Goal: Transaction & Acquisition: Purchase product/service

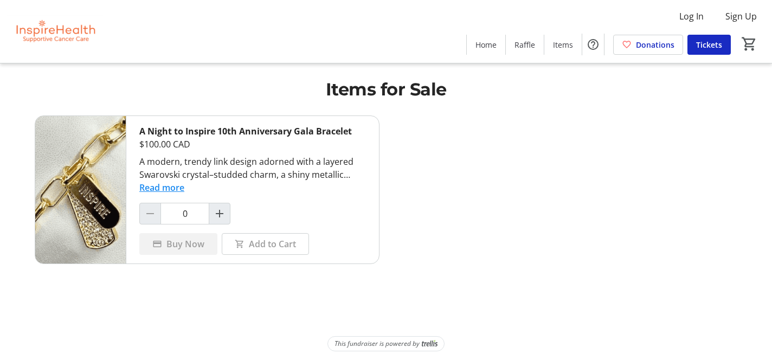
click at [157, 188] on button "Read more" at bounding box center [161, 187] width 45 height 13
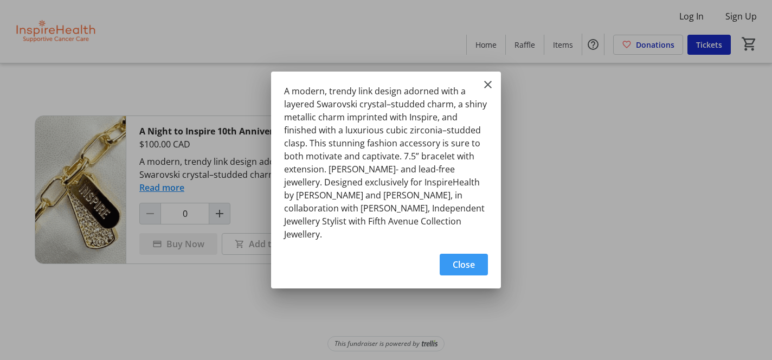
click at [474, 258] on span "Close" at bounding box center [464, 264] width 22 height 13
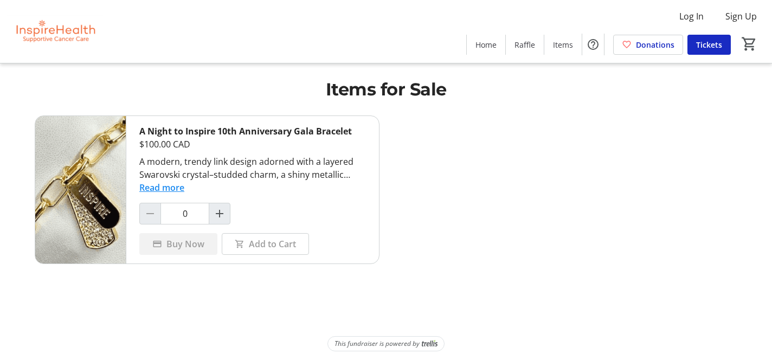
click at [359, 203] on div "A Night to Inspire 10th Anniversary Gala Bracelet $100.00 CAD A modern, trendy …" at bounding box center [252, 189] width 253 height 147
click at [252, 243] on div "Add to Cart" at bounding box center [265, 244] width 87 height 22
click at [217, 215] on mat-icon "Increment by one" at bounding box center [219, 213] width 13 height 13
type input "1"
click at [168, 242] on span "Buy Now" at bounding box center [185, 243] width 38 height 13
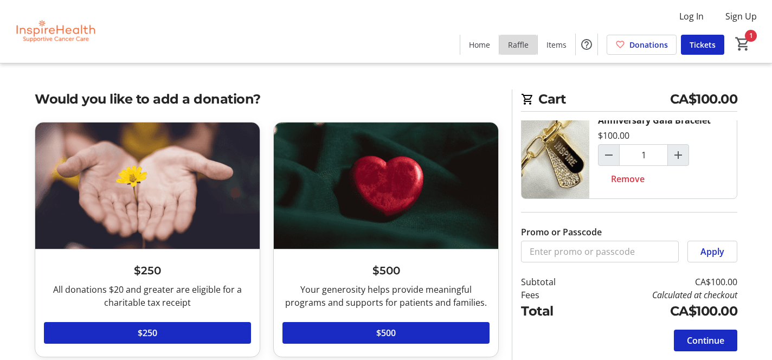
click at [517, 46] on span "Raffle" at bounding box center [518, 44] width 21 height 11
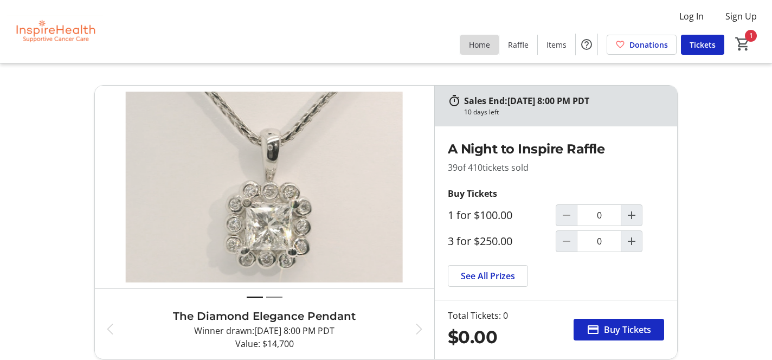
click at [486, 46] on span "Home" at bounding box center [479, 44] width 21 height 11
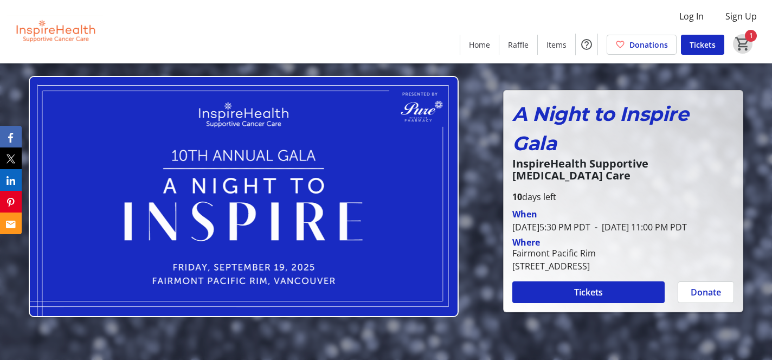
click at [744, 43] on mat-icon "1" at bounding box center [743, 44] width 16 height 16
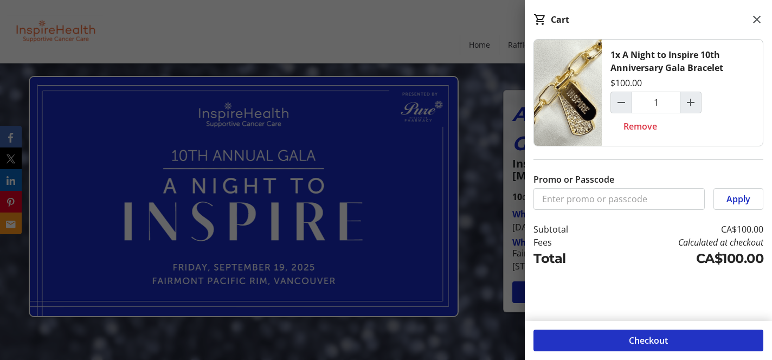
click at [623, 337] on span at bounding box center [649, 340] width 230 height 26
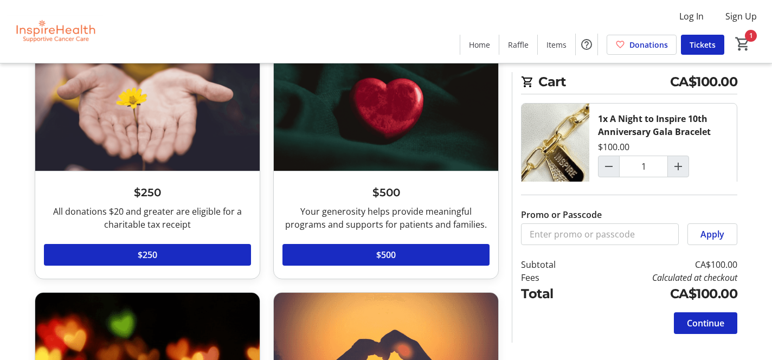
scroll to position [79, 0]
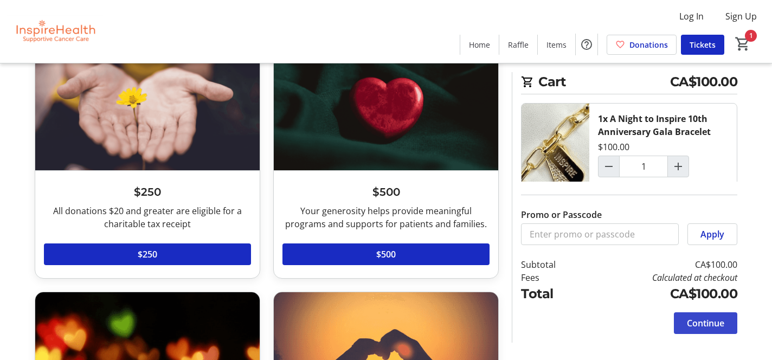
click at [715, 323] on span "Continue" at bounding box center [705, 323] width 37 height 13
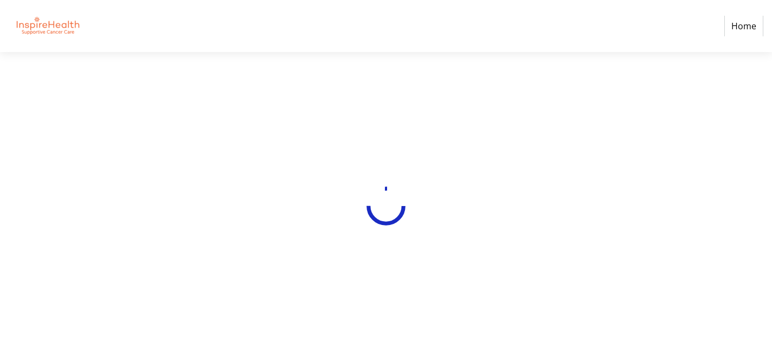
select select
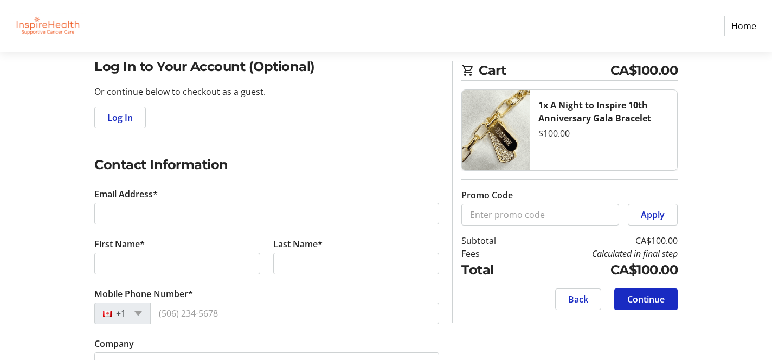
scroll to position [88, 0]
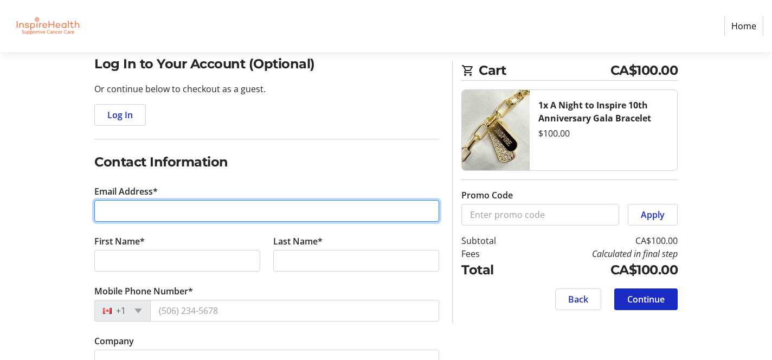
click at [209, 205] on input "Email Address*" at bounding box center [266, 211] width 345 height 22
type input "[EMAIL_ADDRESS][DOMAIN_NAME]"
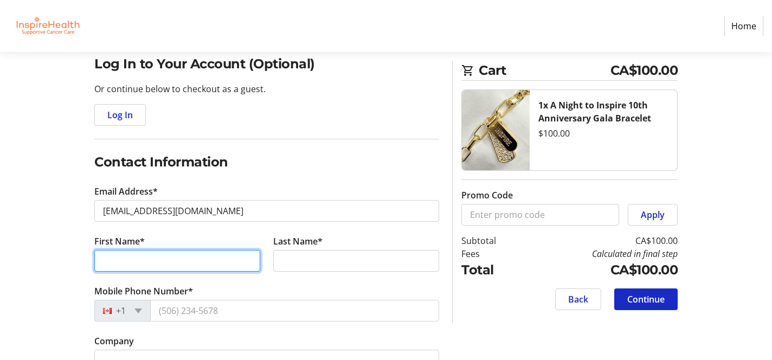
type input "[PERSON_NAME]"
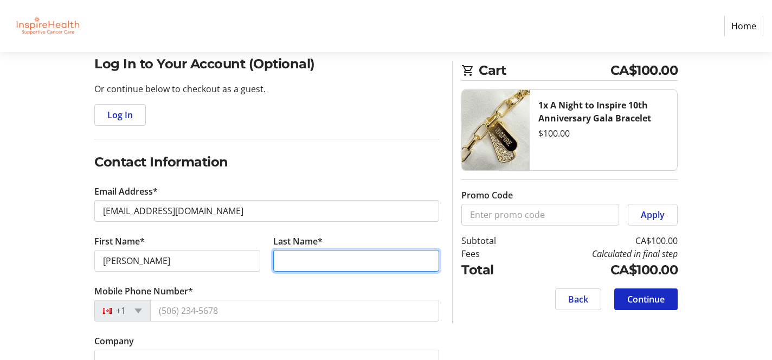
type input "[PERSON_NAME]"
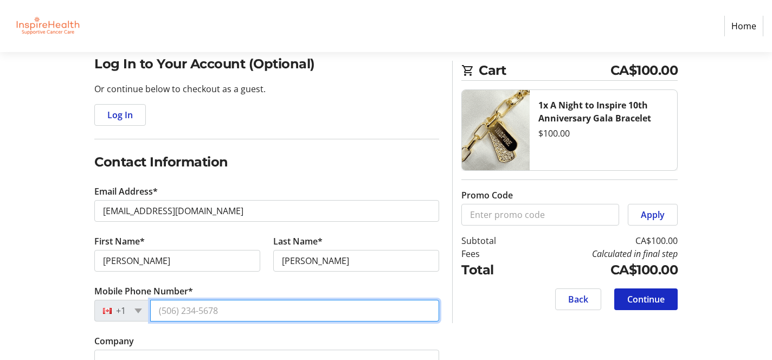
type input "[PHONE_NUMBER]"
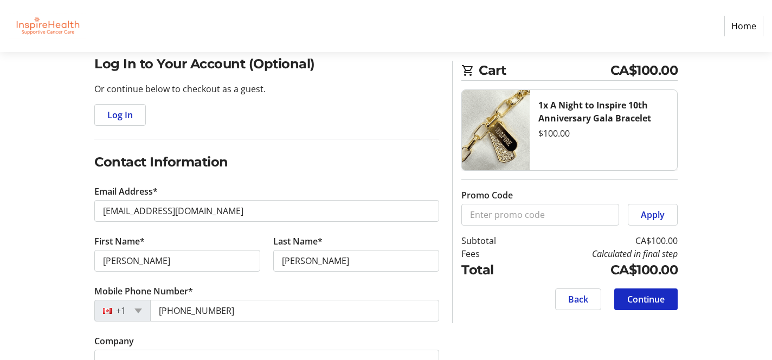
type input "#2-[GEOGRAPHIC_DATA][STREET_ADDRESS]"
type input "[GEOGRAPHIC_DATA]"
type input "V4R 2X4"
select select "CA"
select select "BC"
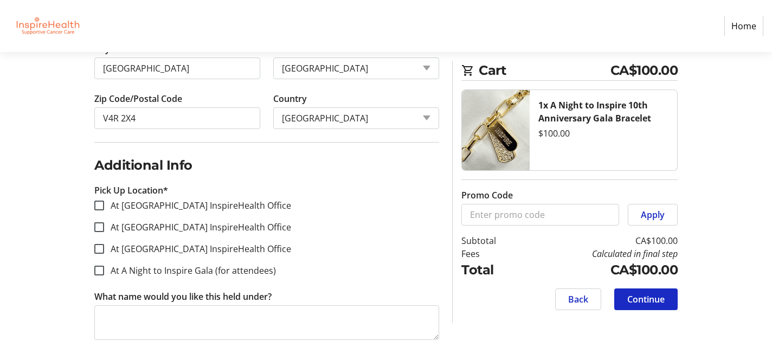
scroll to position [560, 0]
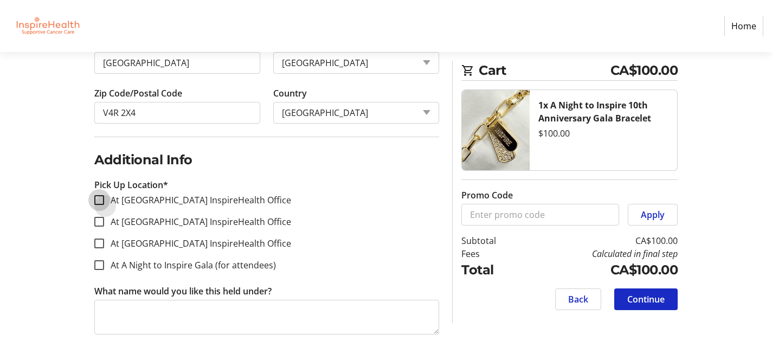
click at [98, 200] on input "At [GEOGRAPHIC_DATA] InspireHealth Office" at bounding box center [99, 200] width 10 height 10
checkbox input "true"
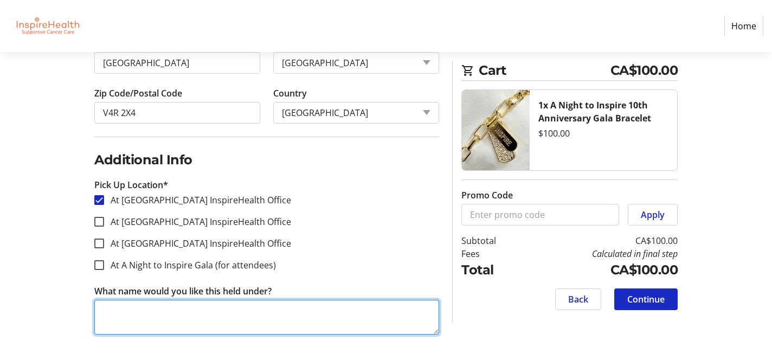
click at [210, 310] on textarea "What name would you like this held under?" at bounding box center [266, 317] width 345 height 35
type textarea "[PERSON_NAME]"
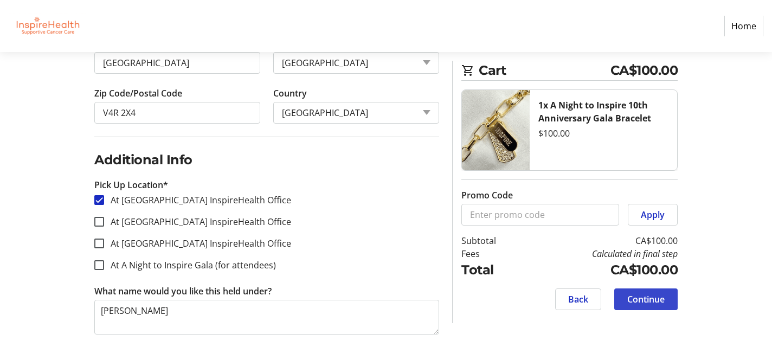
click at [651, 300] on span "Continue" at bounding box center [645, 299] width 37 height 13
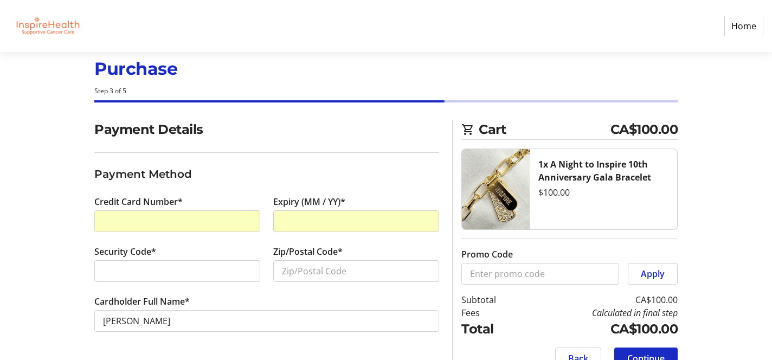
scroll to position [44, 0]
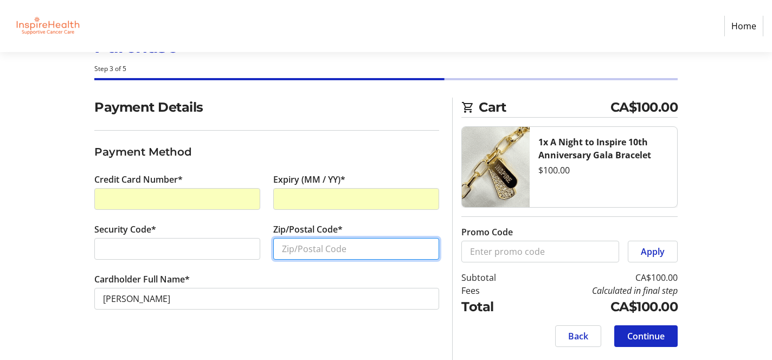
click at [281, 250] on input "Zip/Postal Code*" at bounding box center [356, 249] width 166 height 22
type input "V4R 2X4"
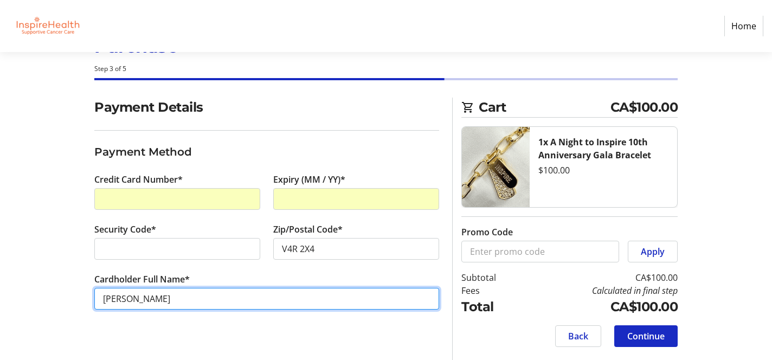
click at [215, 299] on input "[PERSON_NAME]" at bounding box center [266, 299] width 345 height 22
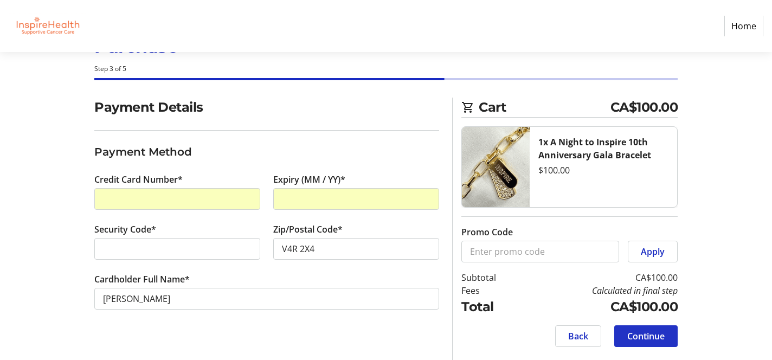
click at [644, 336] on span "Continue" at bounding box center [645, 336] width 37 height 13
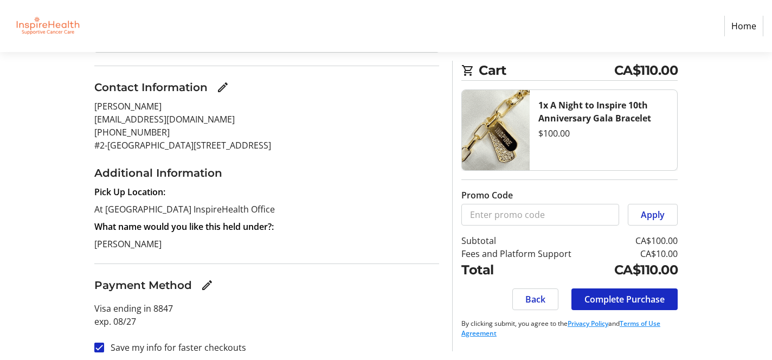
scroll to position [251, 0]
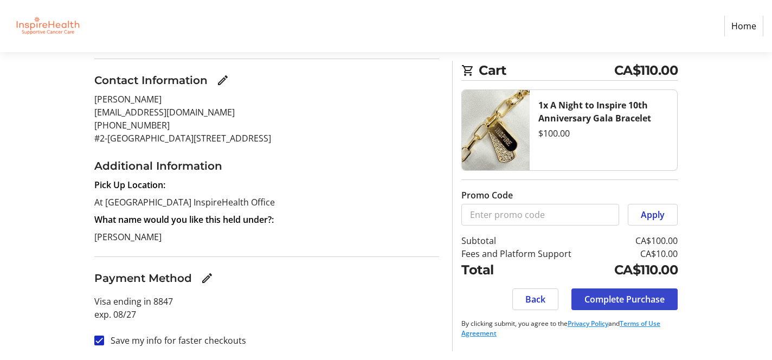
click at [620, 300] on span "Complete Purchase" at bounding box center [624, 299] width 80 height 13
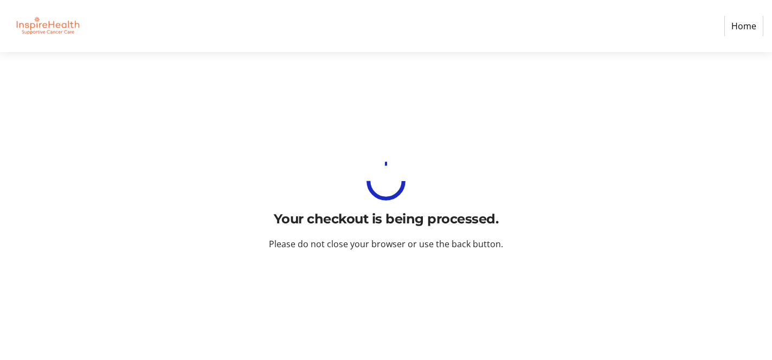
scroll to position [0, 0]
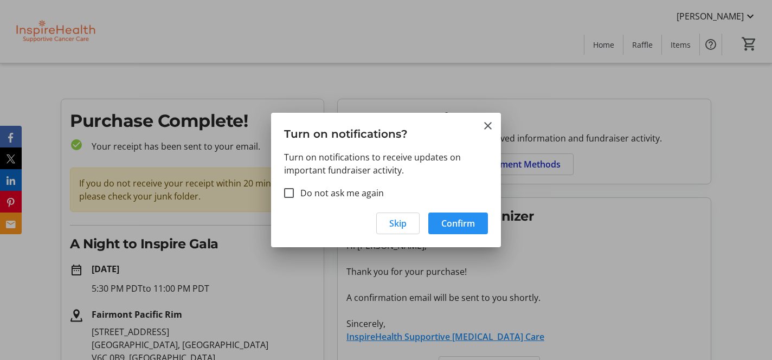
click at [453, 224] on span "Confirm" at bounding box center [458, 223] width 34 height 13
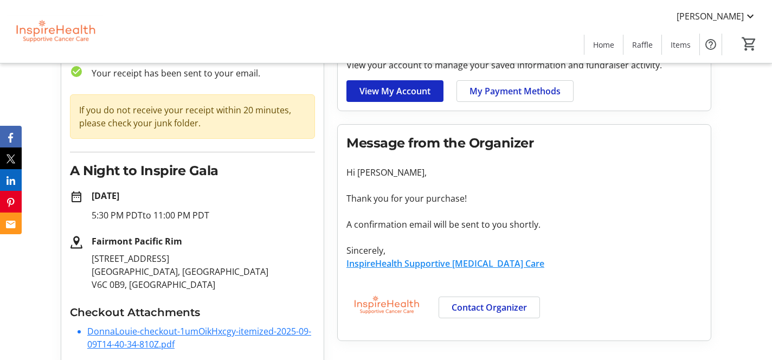
scroll to position [91, 0]
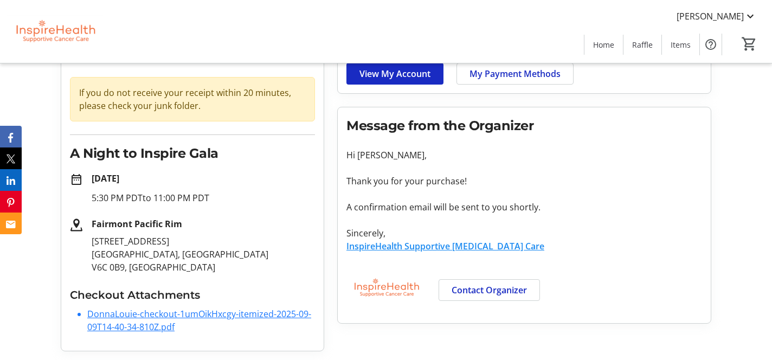
click at [238, 313] on link "DonnaLouie-checkout-1umOikHxcgy-itemized-2025-09-09T14-40-34-810Z.pdf" at bounding box center [199, 320] width 224 height 25
